Goal: Information Seeking & Learning: Check status

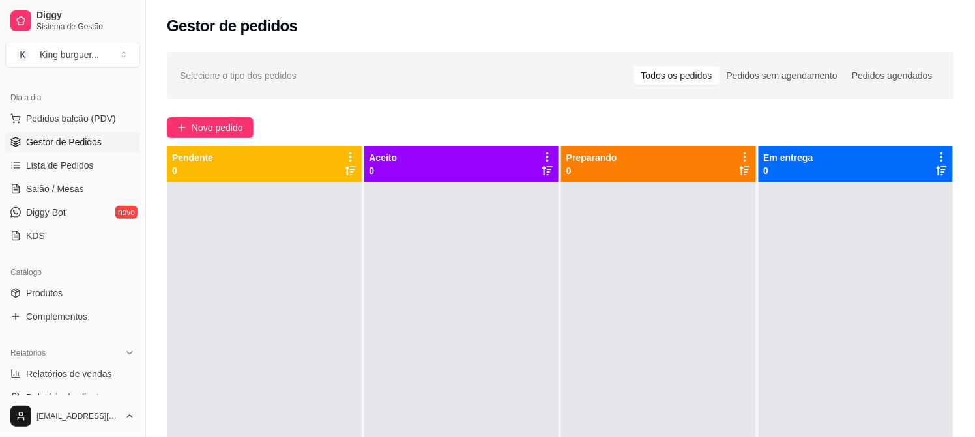
scroll to position [145, 0]
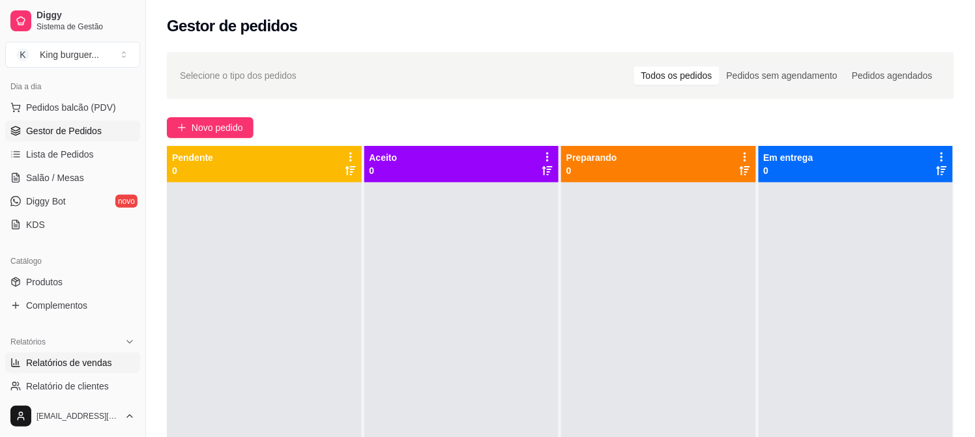
click at [103, 362] on span "Relatórios de vendas" at bounding box center [69, 362] width 86 height 13
select select "ALL"
select select "0"
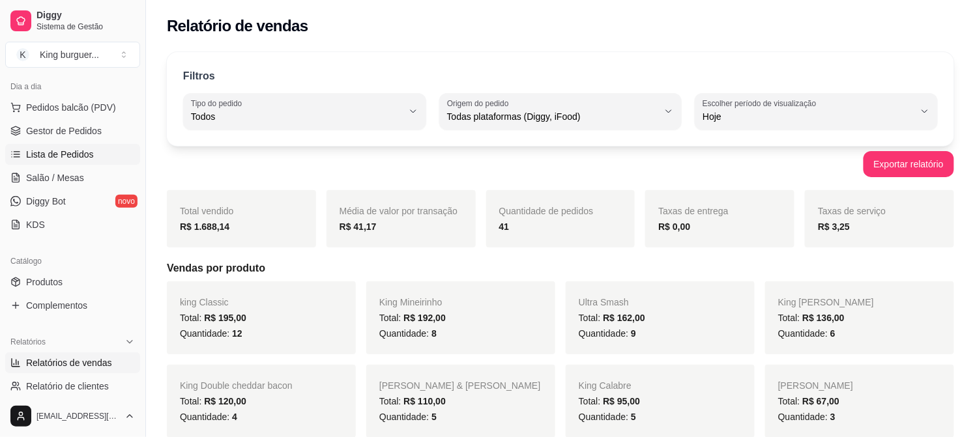
scroll to position [72, 0]
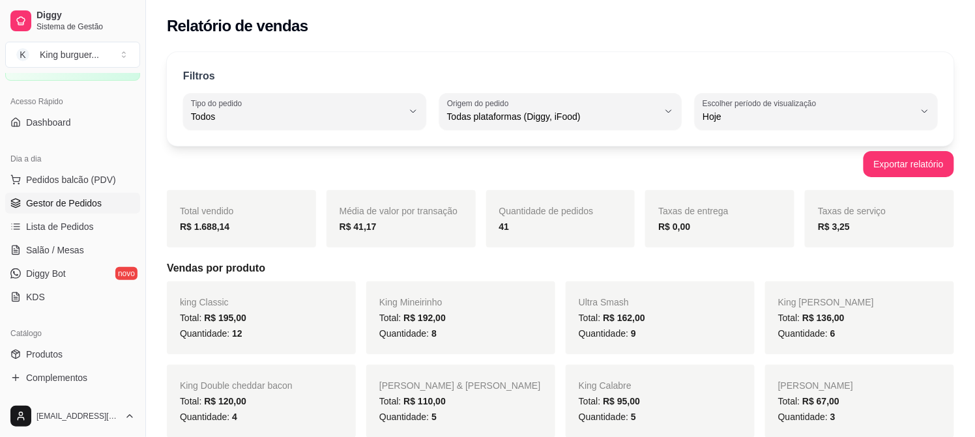
click at [96, 201] on span "Gestor de Pedidos" at bounding box center [64, 203] width 76 height 13
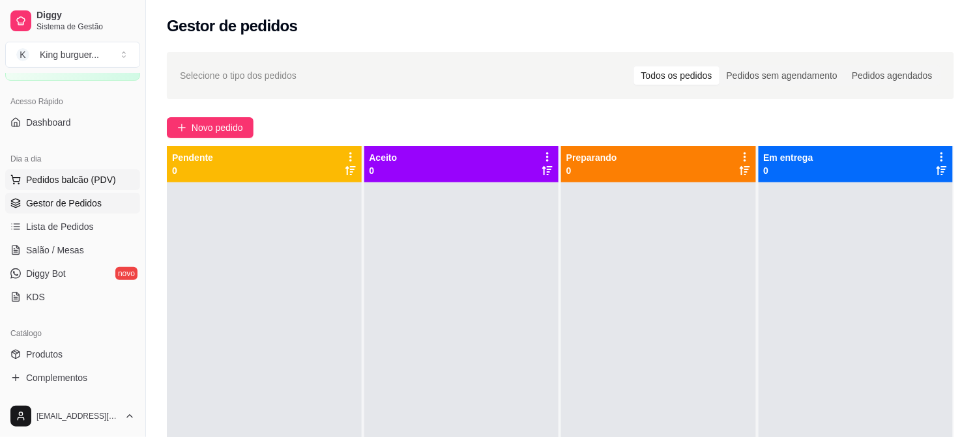
click at [96, 184] on span "Pedidos balcão (PDV)" at bounding box center [71, 179] width 90 height 13
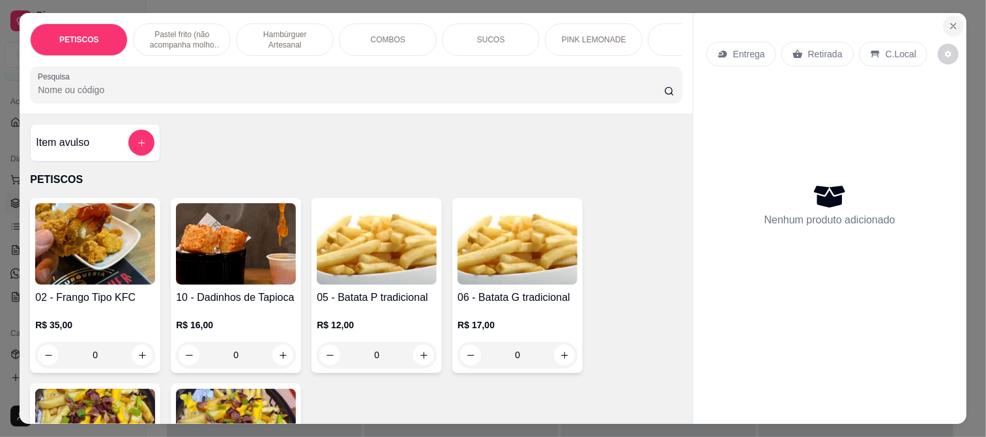
click at [949, 23] on icon "Close" at bounding box center [953, 26] width 10 height 10
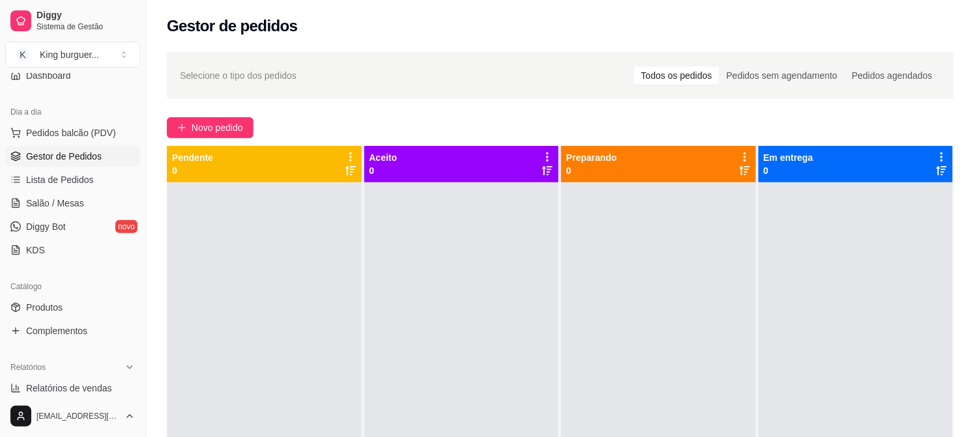
scroll to position [145, 0]
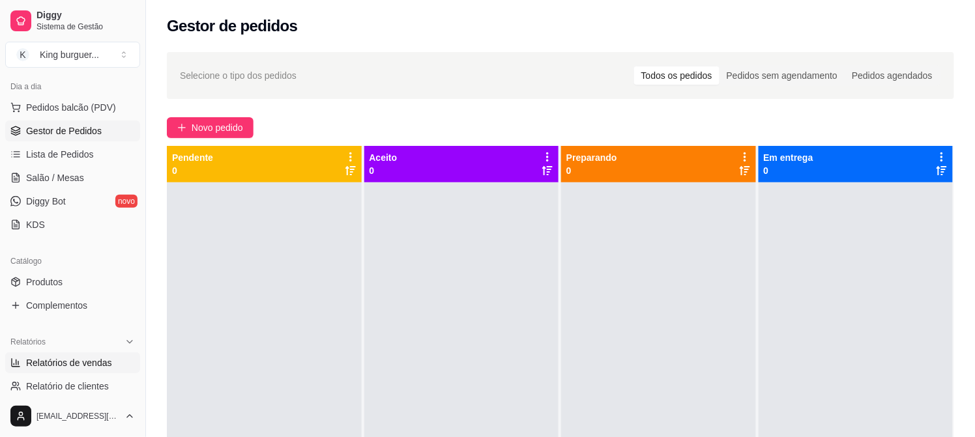
click at [96, 361] on span "Relatórios de vendas" at bounding box center [69, 362] width 86 height 13
select select "ALL"
select select "0"
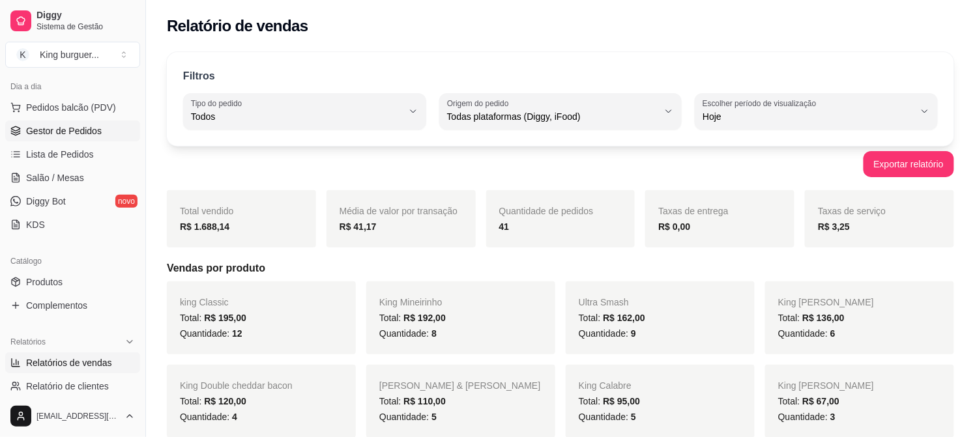
click at [88, 133] on span "Gestor de Pedidos" at bounding box center [64, 130] width 76 height 13
